Goal: Task Accomplishment & Management: Manage account settings

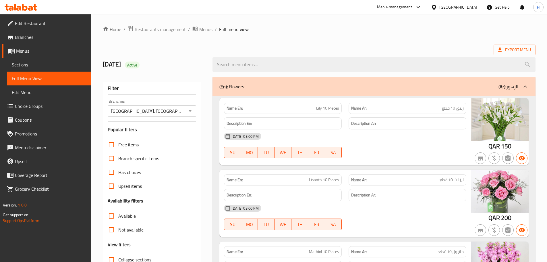
scroll to position [1645, 0]
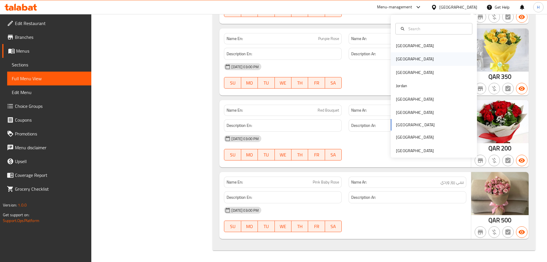
click at [423, 61] on div "[GEOGRAPHIC_DATA]" at bounding box center [434, 58] width 86 height 13
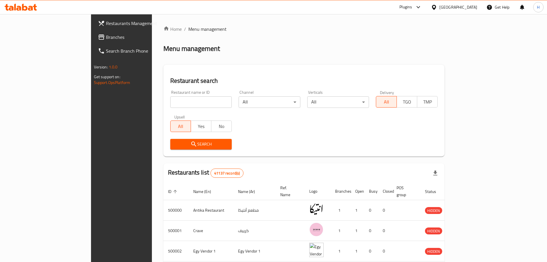
click at [168, 114] on div "Upsell All Yes No" at bounding box center [201, 123] width 69 height 24
click at [170, 102] on input "search" at bounding box center [201, 101] width 62 height 11
paste input "Syrian Roasters"
type input "Syrian Roasters"
click at [175, 143] on span "Search" at bounding box center [201, 143] width 53 height 7
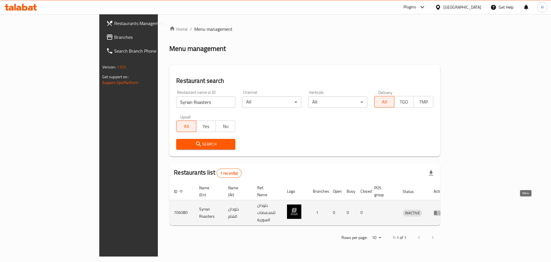
click at [440, 210] on icon "enhanced table" at bounding box center [437, 212] width 6 height 5
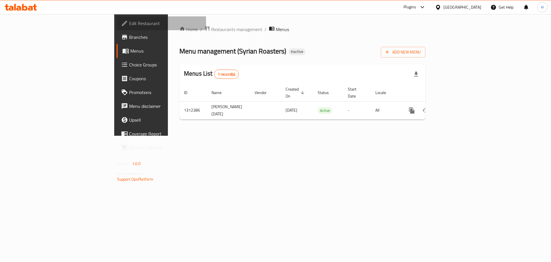
click at [129, 20] on span "Edit Restaurant" at bounding box center [165, 23] width 73 height 7
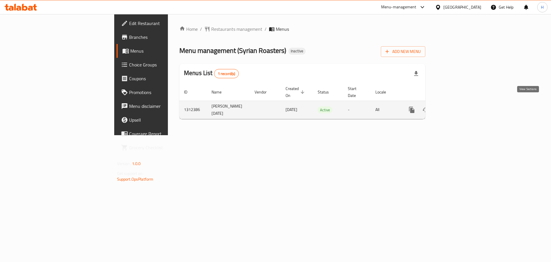
click at [457, 106] on icon "enhanced table" at bounding box center [453, 109] width 7 height 7
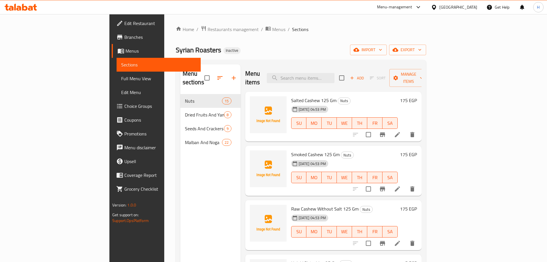
click at [321, 92] on div "Salted Cashew 125 Gm Nuts [DATE] 04:53 PM SU MO TU WE TH FR SA 175 EGP" at bounding box center [333, 117] width 176 height 50
click at [326, 76] on input "search" at bounding box center [301, 78] width 68 height 10
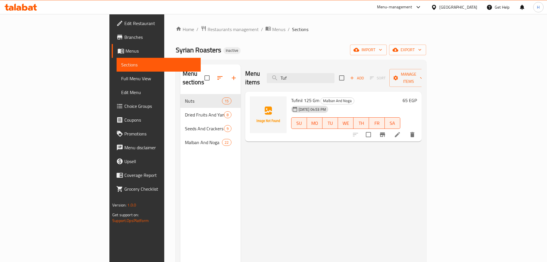
type input "Tuf"
click at [405, 129] on li at bounding box center [397, 134] width 16 height 10
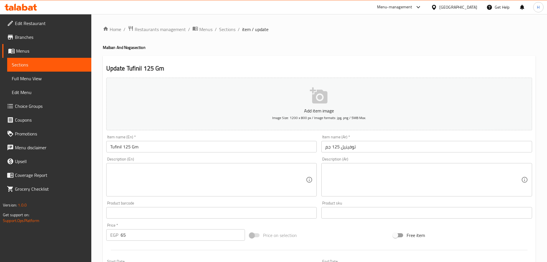
click at [172, 154] on div "Item name (En)   * Tufinil 125 Gm Item name (En) *" at bounding box center [211, 143] width 215 height 22
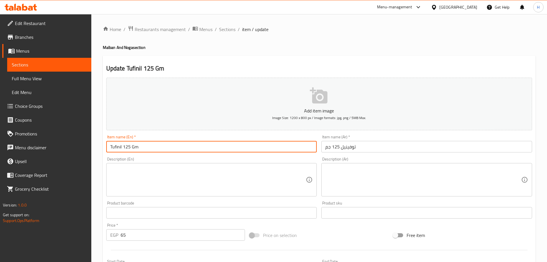
click at [177, 141] on input "Tufinil 125 Gm" at bounding box center [211, 146] width 211 height 11
paste input "offifee"
type input "Toffifee 125 Gm"
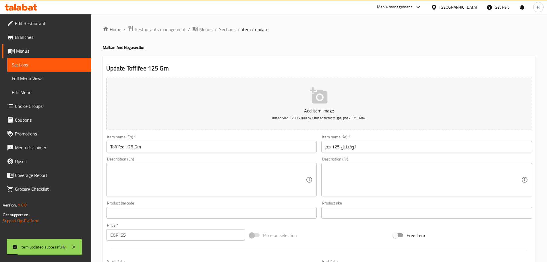
drag, startPoint x: 228, startPoint y: 31, endPoint x: 230, endPoint y: 19, distance: 12.6
click at [228, 31] on span "Sections" at bounding box center [227, 29] width 16 height 7
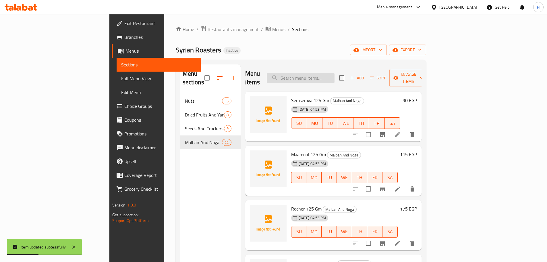
click at [334, 77] on input "search" at bounding box center [301, 78] width 68 height 10
paste input "شكولا دبي وسط 1 قطعة"
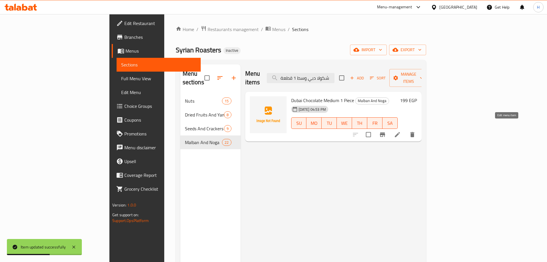
type input "شكولا دبي وسط 1 قطعة"
click at [400, 132] on icon at bounding box center [397, 134] width 5 height 5
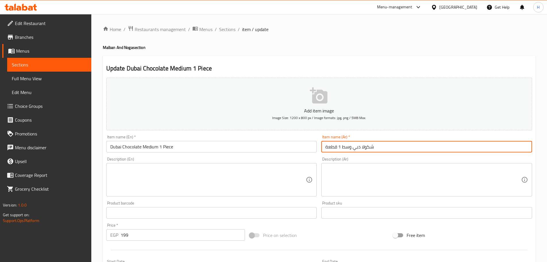
click at [363, 149] on input "شكولا دبي وسط 1 قطعة" at bounding box center [426, 146] width 211 height 11
paste input "كولاتة"
type input "شوكولاتة دبي وسط 1 قطعة"
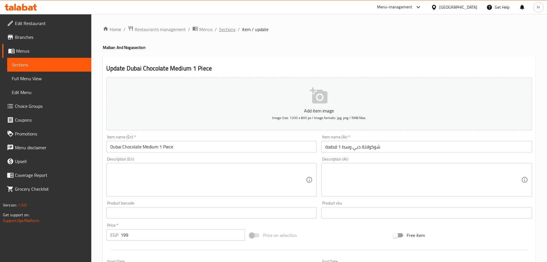
click at [231, 28] on span "Sections" at bounding box center [227, 29] width 16 height 7
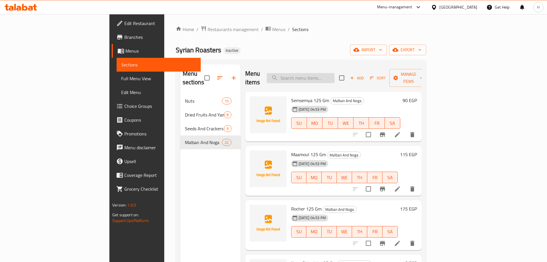
click at [334, 77] on input "search" at bounding box center [301, 78] width 68 height 10
paste input "شكولا دبي صغير"
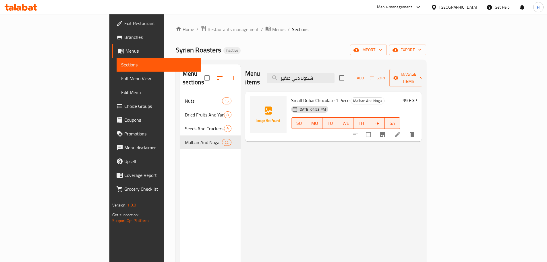
type input "شكولا دبي صغير"
click at [400, 132] on icon at bounding box center [397, 134] width 5 height 5
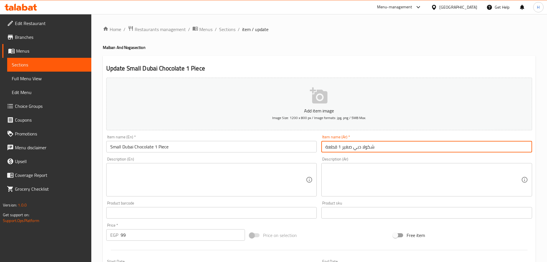
click at [361, 148] on input "شكولا دبي صغير 1 قطعة" at bounding box center [426, 146] width 211 height 11
paste input "كولاتة"
click at [361, 148] on input "شكولا دبي صغير 1 قطعة" at bounding box center [426, 146] width 211 height 11
type input "شوكولاتة دبي صغير 1 قطعة"
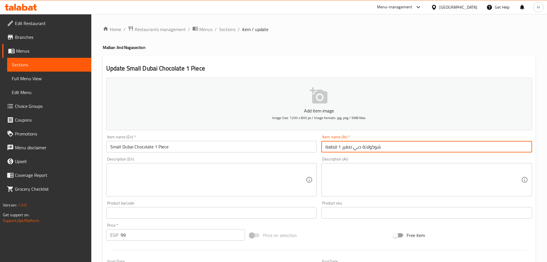
click at [404, 146] on input "شوكولاتة دبي صغير 1 قطعة" at bounding box center [426, 146] width 211 height 11
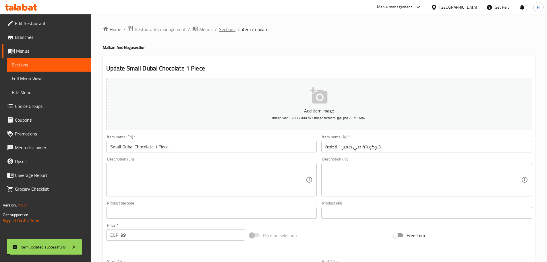
click at [224, 29] on span "Sections" at bounding box center [227, 29] width 16 height 7
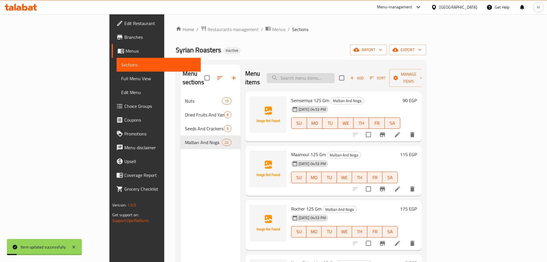
click at [334, 73] on input "search" at bounding box center [301, 78] width 68 height 10
paste input "شكولا حليب سادة 125 جم"
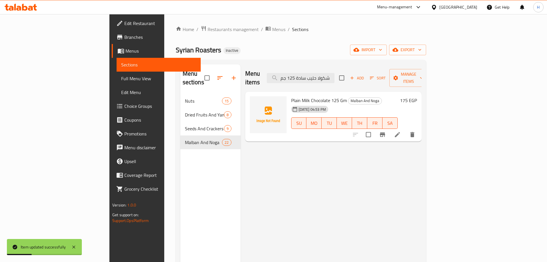
type input "شكولا حليب سادة 125 جم"
click at [405, 129] on li at bounding box center [397, 134] width 16 height 10
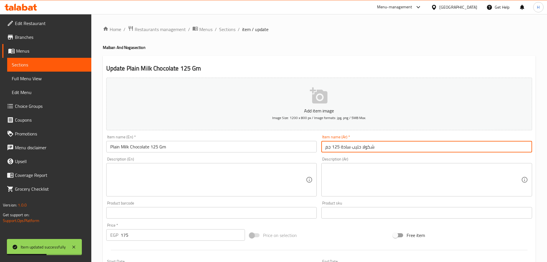
click at [337, 147] on input "شكولا حليب سادة 125 جم" at bounding box center [426, 146] width 211 height 11
paste input "كولاتة"
type input "شوكولاتة حليب سادة 125 جم"
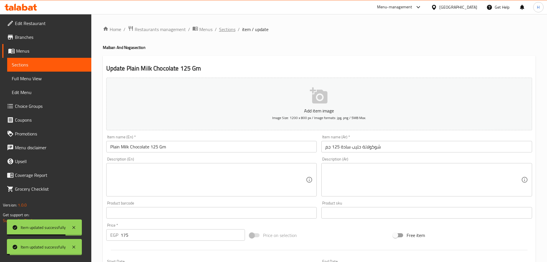
click at [222, 29] on span "Sections" at bounding box center [227, 29] width 16 height 7
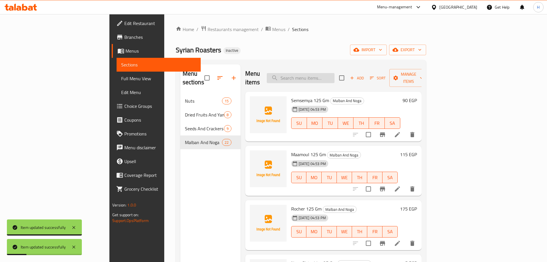
click at [334, 77] on input "search" at bounding box center [301, 78] width 68 height 10
paste input "شكولا تشيز كيك 125 جم"
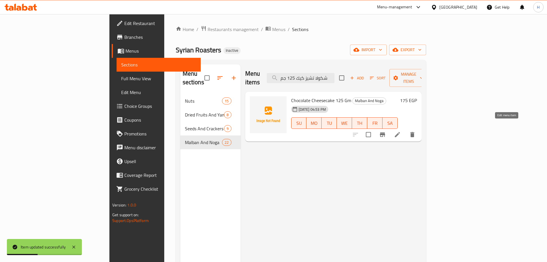
type input "شكولا تشيز كيك 125 جم"
click at [401, 131] on icon at bounding box center [397, 134] width 7 height 7
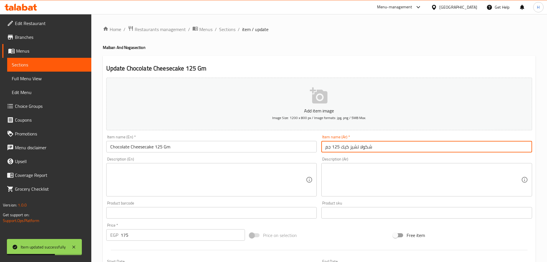
click at [374, 142] on input "شكولا تشيز كيك 125 جم" at bounding box center [426, 146] width 211 height 11
paste input "شيز كيك شوكولاتة"
type input "تشيز كيك شوكولاتة 125 جم"
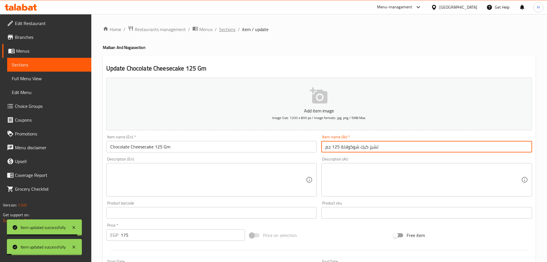
click at [232, 29] on span "Sections" at bounding box center [227, 29] width 16 height 7
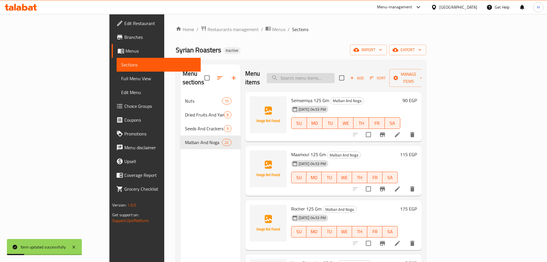
click at [329, 78] on input "search" at bounding box center [301, 78] width 68 height 10
paste input "Man W Salwaa 125 Gm"
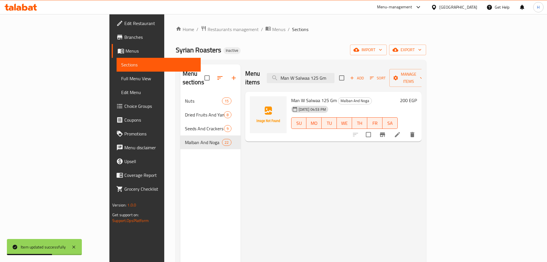
type input "Man W Salwaa 125 Gm"
click at [401, 131] on icon at bounding box center [397, 134] width 7 height 7
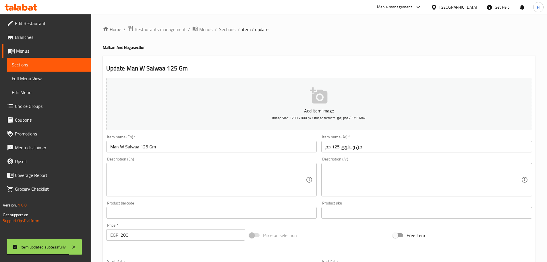
click at [363, 142] on input "من وسلوى 125 جم" at bounding box center [426, 146] width 211 height 11
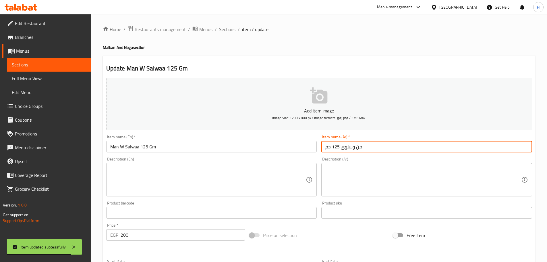
click at [363, 142] on input "من وسلوى 125 جم" at bounding box center [426, 146] width 211 height 11
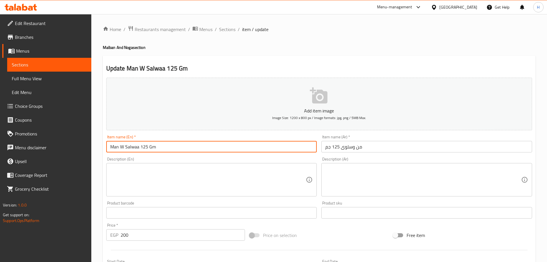
click at [222, 147] on input "Man W Salwaa 125 Gm" at bounding box center [211, 146] width 211 height 11
paste input "text"
type input "Man W Salwa 125 Gm"
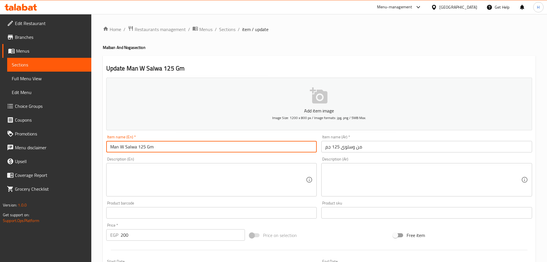
click at [184, 152] on input "Man W Salwa 125 Gm" at bounding box center [211, 146] width 211 height 11
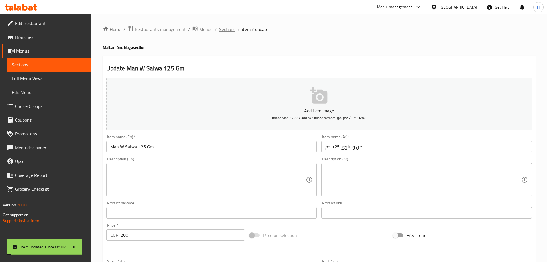
click at [228, 30] on span "Sections" at bounding box center [227, 29] width 16 height 7
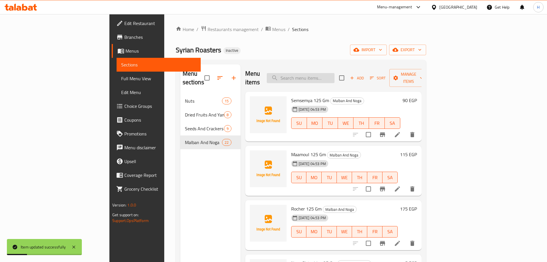
click at [334, 76] on input "search" at bounding box center [301, 78] width 68 height 10
paste input "ملبن تين بعين العجمل 125 جم"
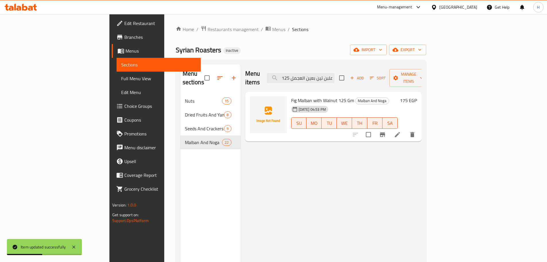
type input "ملبن تين بعين العجمل 125 جم"
click at [401, 131] on icon at bounding box center [397, 134] width 7 height 7
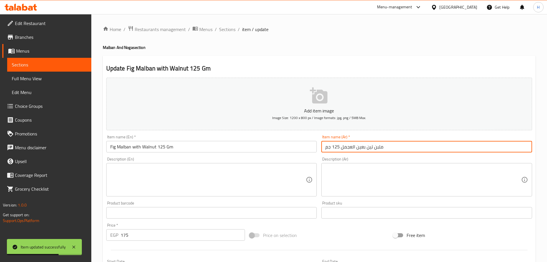
click at [403, 148] on input "ملبن تين بعين العجمل 125 جم" at bounding box center [426, 146] width 211 height 11
click at [403, 149] on input "ملبن تين بعين العجمل 125 جم" at bounding box center [426, 146] width 211 height 11
paste input "text"
type input "ملبن تين بعين الجمل 125 جم"
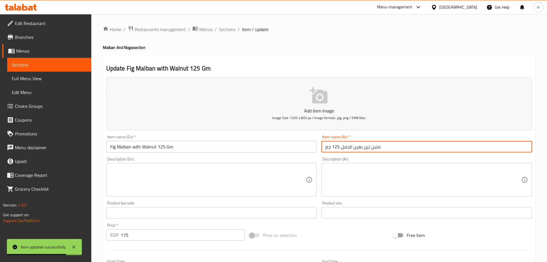
drag, startPoint x: 229, startPoint y: 30, endPoint x: 231, endPoint y: 9, distance: 20.2
click at [229, 30] on span "Sections" at bounding box center [227, 29] width 16 height 7
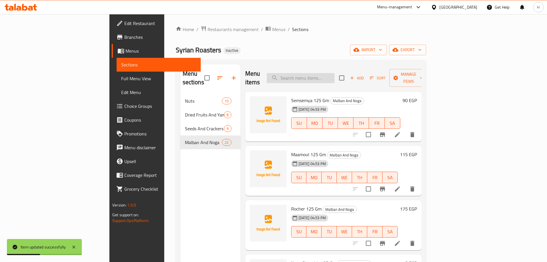
click at [318, 73] on input "search" at bounding box center [301, 78] width 68 height 10
click at [405, 129] on li at bounding box center [397, 134] width 16 height 10
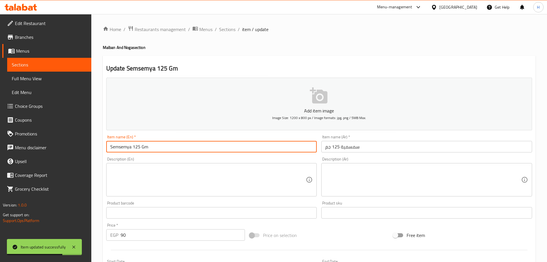
click at [117, 144] on input "Semsemya 125 Gm" at bounding box center [211, 146] width 211 height 11
drag, startPoint x: 117, startPoint y: 144, endPoint x: 100, endPoint y: 147, distance: 16.9
click at [98, 146] on div "Home / Restaurants management / Menus / Sections / item / update Malban And [PE…" at bounding box center [319, 210] width 456 height 392
paste input "i"
click at [124, 148] on input "Semsemia 125 Gm" at bounding box center [211, 146] width 211 height 11
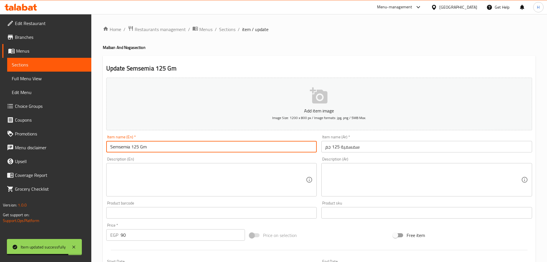
click at [124, 148] on input "Semsemia 125 Gm" at bounding box center [211, 146] width 211 height 11
drag, startPoint x: 124, startPoint y: 148, endPoint x: 166, endPoint y: 150, distance: 41.7
click at [166, 150] on input "Semsemia 125 Gm" at bounding box center [211, 146] width 211 height 11
click at [167, 145] on input "Semsemia 125 Gm" at bounding box center [211, 146] width 211 height 11
type input "Semsemia 125 Gm"
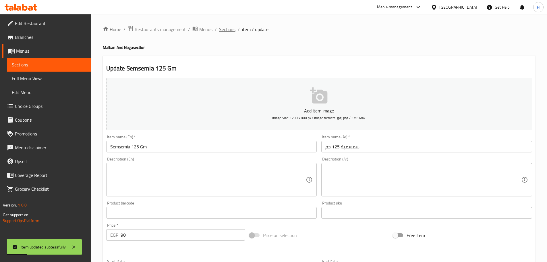
click at [226, 33] on span "Sections" at bounding box center [227, 29] width 16 height 7
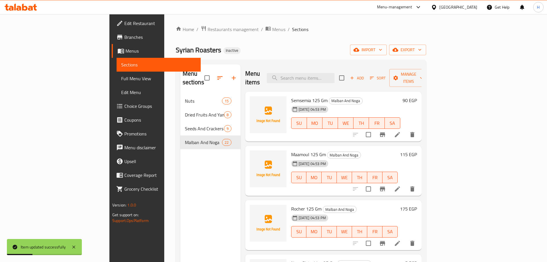
click at [325, 79] on div "Menu items Add Sort Manage items" at bounding box center [333, 77] width 176 height 27
paste input "قراصية مخلية 125 جم"
click at [326, 76] on input "قراصية مخلية 125 جم" at bounding box center [301, 78] width 68 height 10
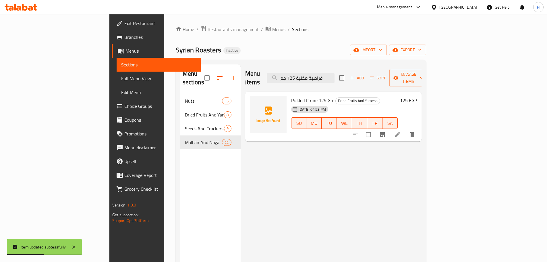
type input "قراصية مخلية 125 جم"
click at [401, 131] on icon at bounding box center [397, 134] width 7 height 7
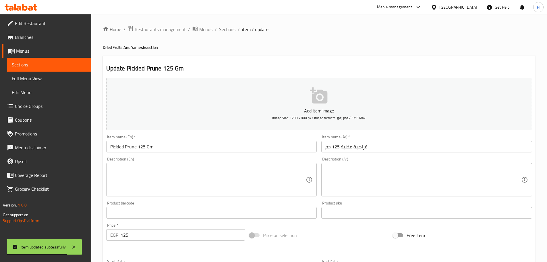
click at [364, 150] on input "قراصية مخلية 125 جم" at bounding box center [426, 146] width 211 height 11
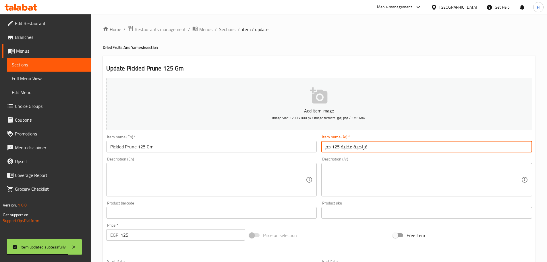
click at [364, 150] on input "قراصية مخلية 125 جم" at bounding box center [426, 146] width 211 height 11
paste input "text"
type input "قراصيا مخلية 125 جم"
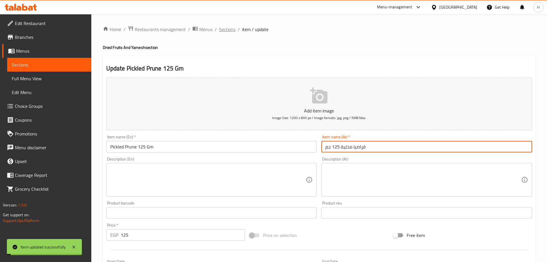
click at [227, 31] on span "Sections" at bounding box center [227, 29] width 16 height 7
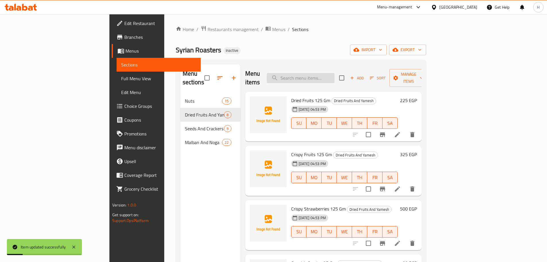
click at [314, 75] on input "search" at bounding box center [301, 78] width 68 height 10
paste input "مكدميا 125 جم"
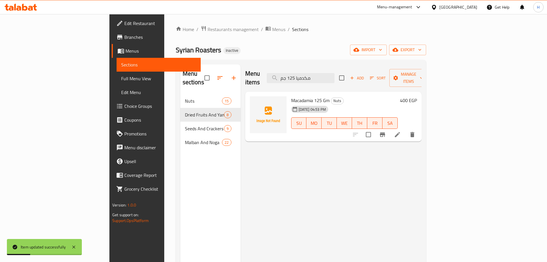
type input "مكدميا 125 جم"
click at [405, 129] on li at bounding box center [397, 134] width 16 height 10
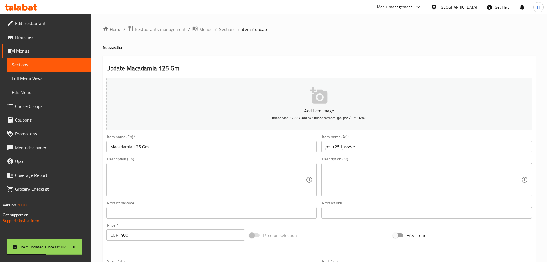
click at [369, 148] on input "مكدميا 125 جم" at bounding box center [426, 146] width 211 height 11
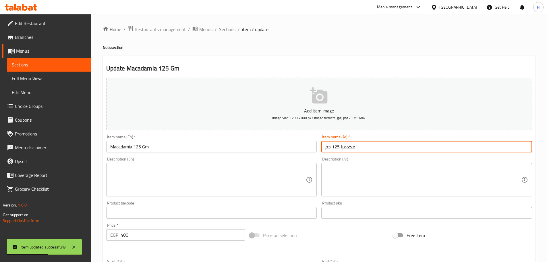
click at [369, 148] on input "مكدميا 125 جم" at bounding box center [426, 146] width 211 height 11
paste input "دي"
click at [369, 148] on input "مكدميا 125 جم" at bounding box center [426, 146] width 211 height 11
type input "مكاديميا 125 جم"
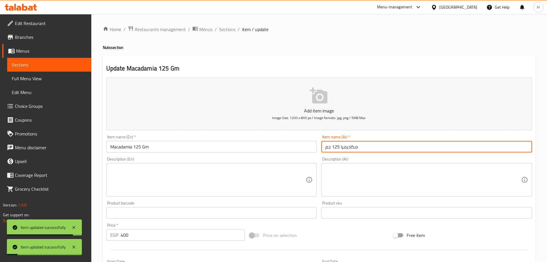
drag, startPoint x: 231, startPoint y: 28, endPoint x: 253, endPoint y: 43, distance: 26.8
click at [231, 28] on span "Sections" at bounding box center [227, 29] width 16 height 7
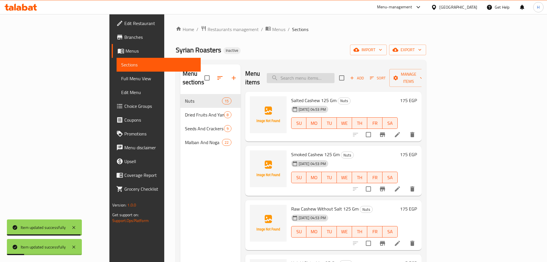
click at [325, 76] on input "search" at bounding box center [301, 78] width 68 height 10
paste input "كاجو ني بدون ملح 125 جم"
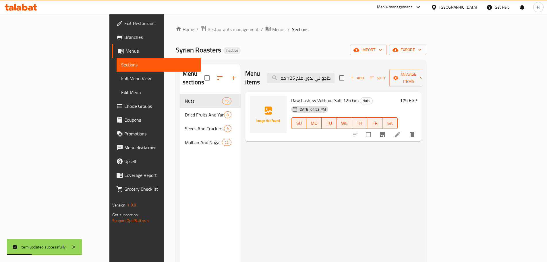
type input "كاجو ني بدون ملح 125 جم"
click at [401, 131] on icon at bounding box center [397, 134] width 7 height 7
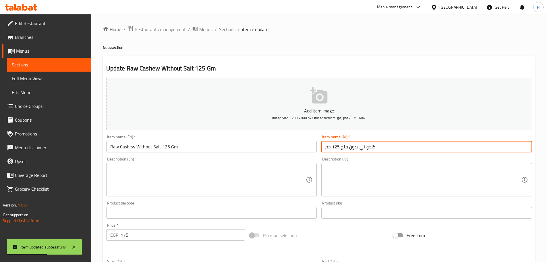
click at [409, 150] on input "كاجو ني بدون ملح 125 جم" at bounding box center [426, 146] width 211 height 11
paste input "ئ"
type input "كاجو نئ بدون ملح 125 جم"
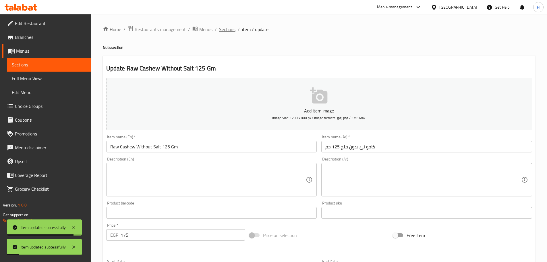
click at [234, 28] on span "Sections" at bounding box center [227, 29] width 16 height 7
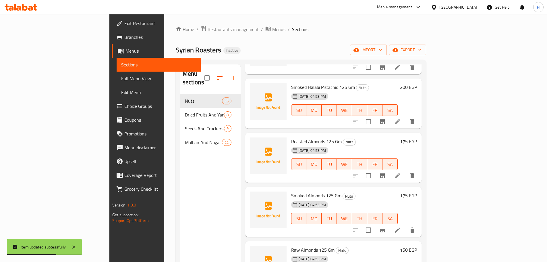
scroll to position [144, 0]
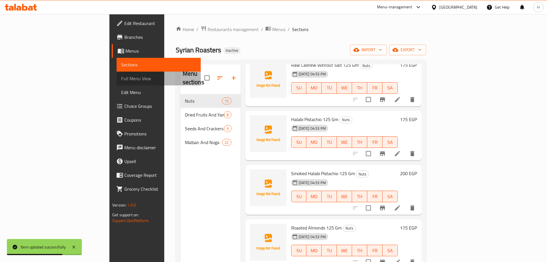
click at [121, 79] on span "Full Menu View" at bounding box center [158, 78] width 75 height 7
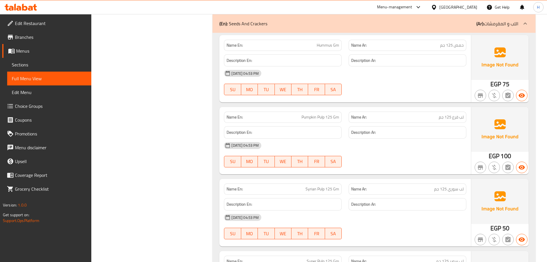
scroll to position [1780, 0]
click at [334, 49] on span "Hummus Gm" at bounding box center [328, 45] width 22 height 6
copy span "Hummus Gm"
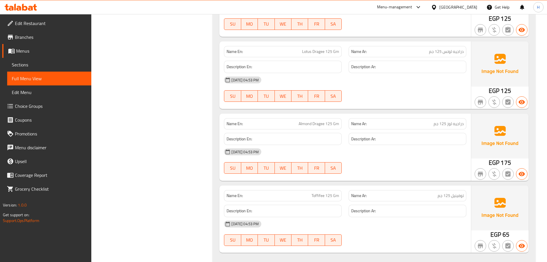
scroll to position [3832, 0]
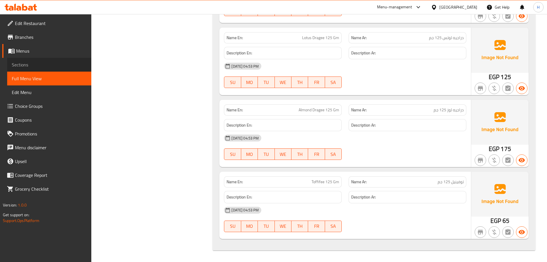
click at [36, 67] on span "Sections" at bounding box center [49, 64] width 75 height 7
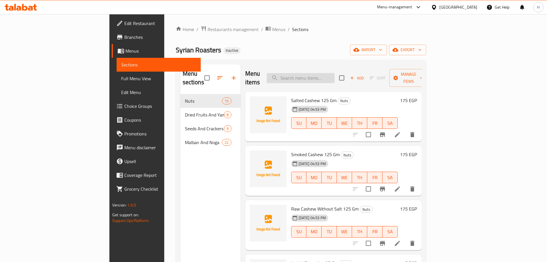
click at [334, 73] on input "search" at bounding box center [301, 78] width 68 height 10
paste input "Hummus Gm"
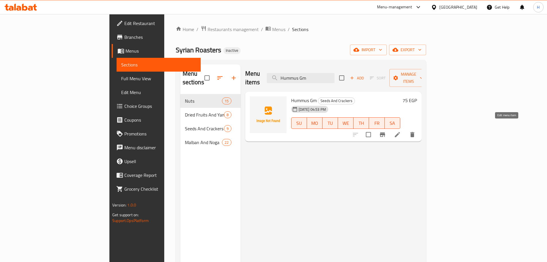
type input "Hummus Gm"
click at [400, 132] on icon at bounding box center [397, 134] width 5 height 5
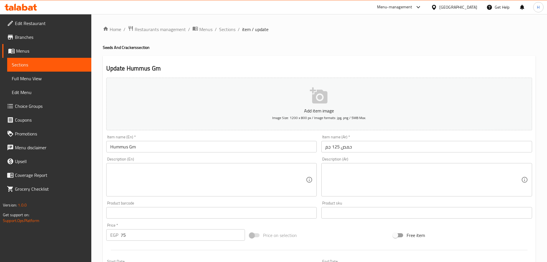
click at [130, 150] on input "Hummus Gm" at bounding box center [211, 146] width 211 height 11
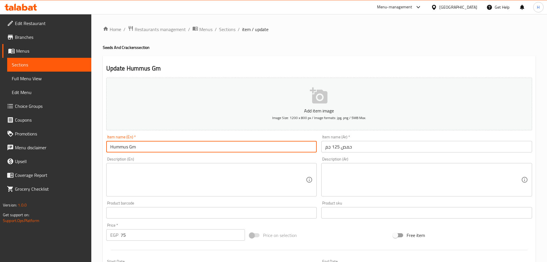
click at [138, 150] on input "Hummus Gm" at bounding box center [211, 146] width 211 height 11
type input "Hummus 125 GM"
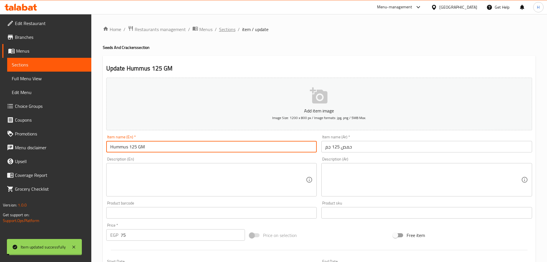
click at [231, 29] on span "Sections" at bounding box center [227, 29] width 16 height 7
